Goal: Transaction & Acquisition: Purchase product/service

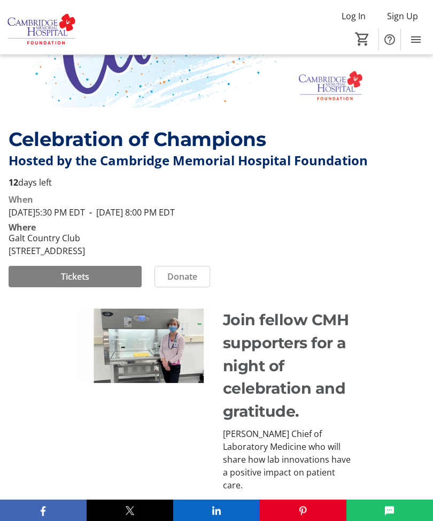
scroll to position [191, 0]
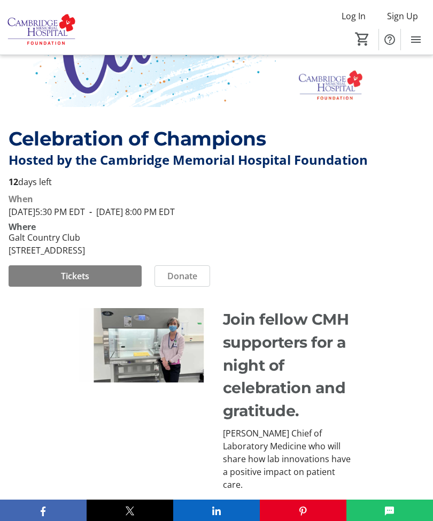
click at [127, 370] on img at bounding box center [145, 345] width 132 height 74
click at [151, 370] on img at bounding box center [145, 345] width 132 height 74
click at [160, 372] on img at bounding box center [145, 345] width 132 height 74
click at [153, 375] on img at bounding box center [145, 345] width 132 height 74
click at [150, 376] on img at bounding box center [145, 345] width 132 height 74
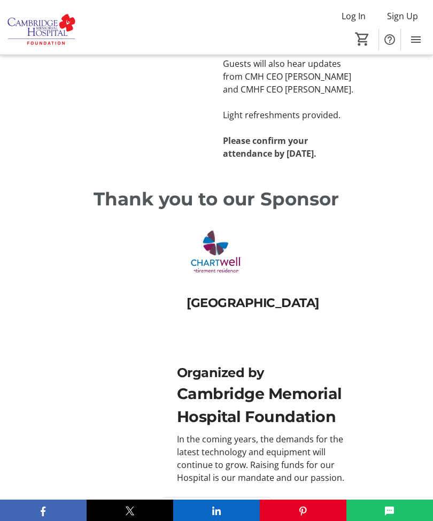
scroll to position [673, 0]
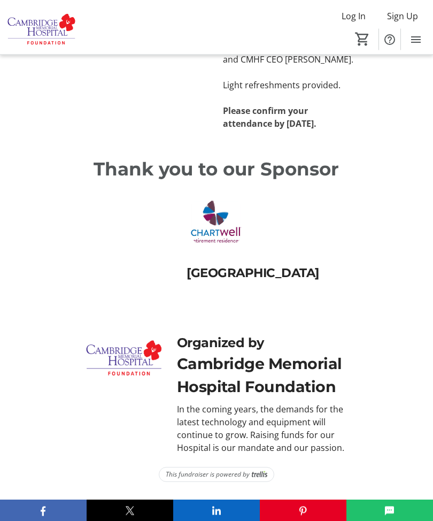
click at [198, 480] on span "This fundraiser is powered by" at bounding box center [208, 475] width 84 height 10
click at [194, 480] on span "This fundraiser is powered by" at bounding box center [208, 475] width 84 height 10
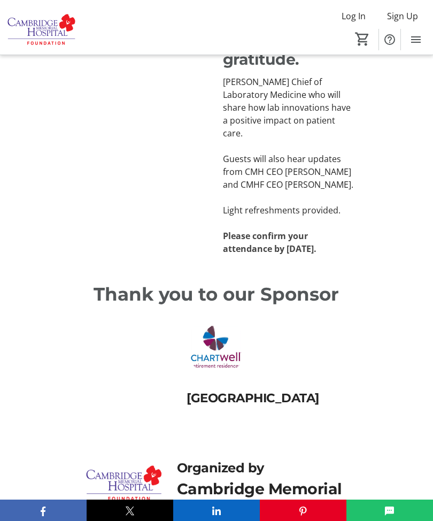
scroll to position [541, 0]
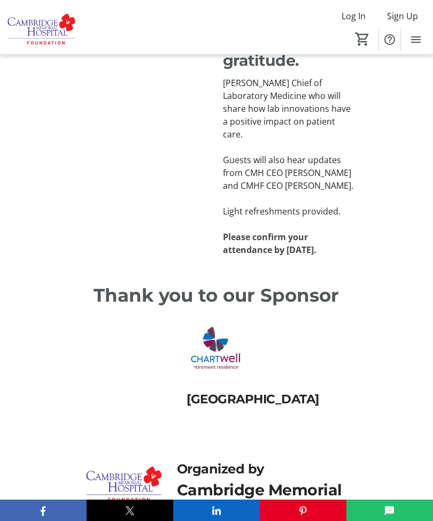
click at [348, 17] on span "Log In" at bounding box center [354, 16] width 24 height 13
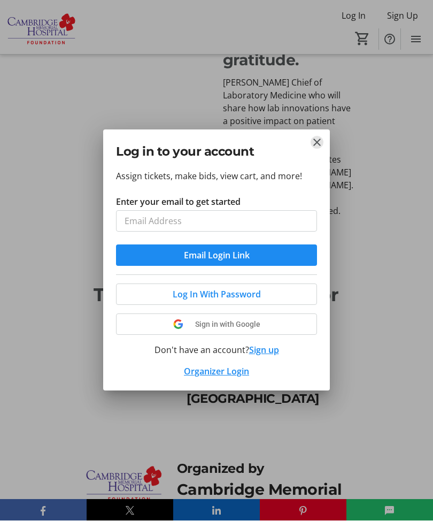
click at [315, 142] on mat-icon "Close" at bounding box center [317, 142] width 13 height 13
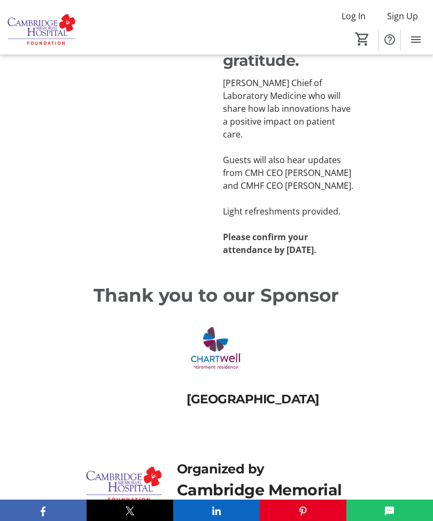
click at [402, 11] on span "Sign Up" at bounding box center [402, 16] width 31 height 13
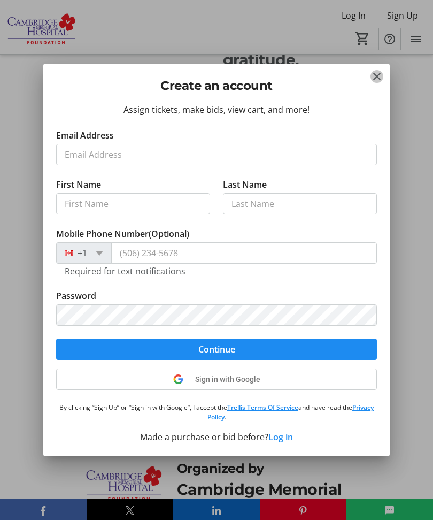
click at [377, 77] on mat-icon "Close" at bounding box center [377, 77] width 13 height 13
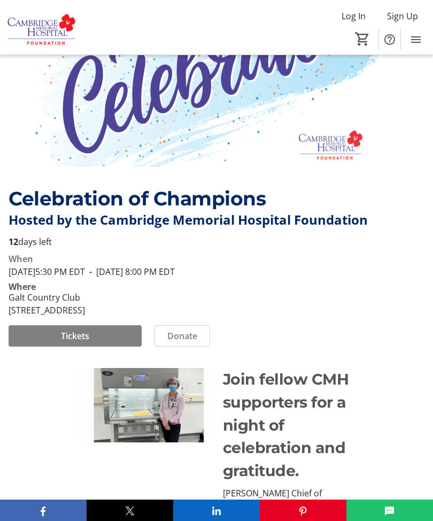
scroll to position [131, 0]
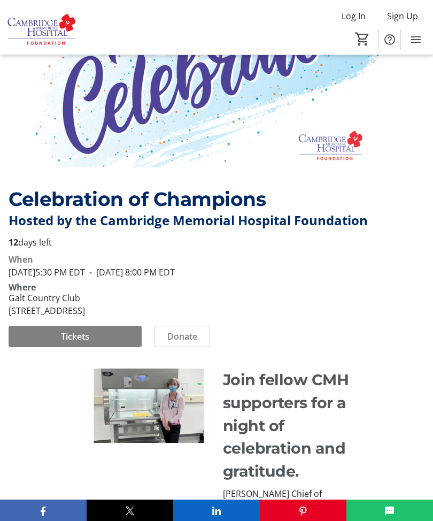
click at [176, 343] on span "Donate" at bounding box center [182, 336] width 30 height 13
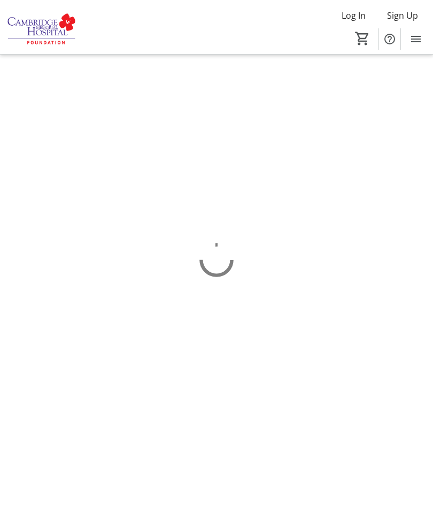
scroll to position [1, 0]
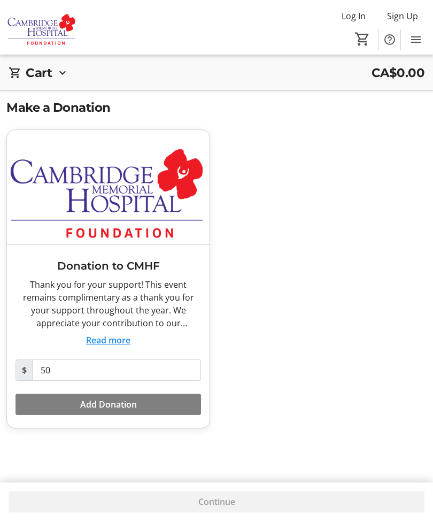
click at [98, 336] on button "Read more" at bounding box center [108, 340] width 44 height 13
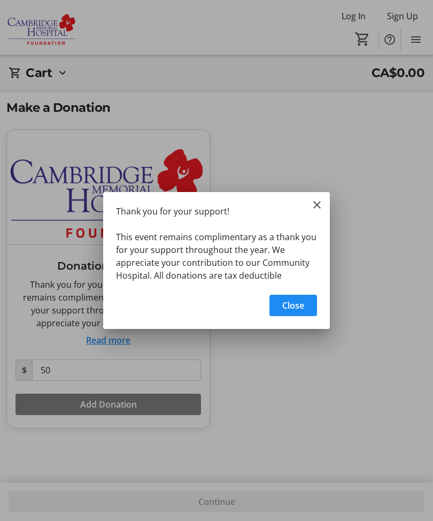
scroll to position [0, 0]
click at [317, 204] on mat-icon "Close" at bounding box center [317, 204] width 13 height 13
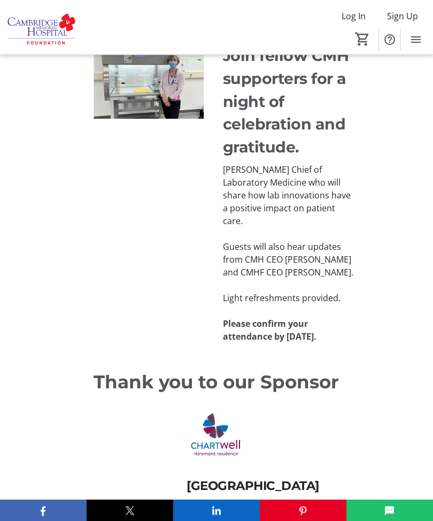
scroll to position [410, 0]
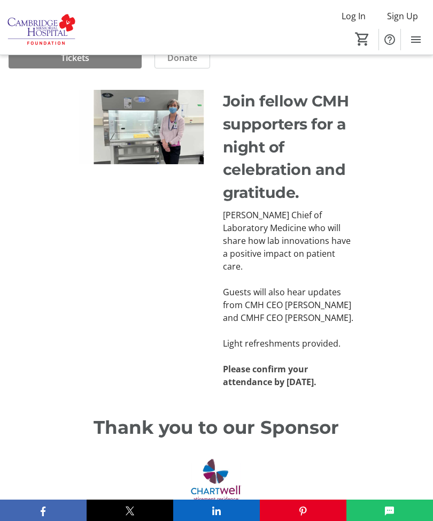
click at [406, 14] on span "Sign Up" at bounding box center [402, 16] width 31 height 13
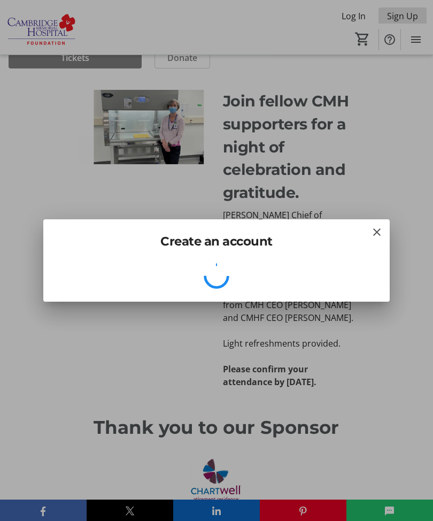
scroll to position [0, 0]
